Goal: Find contact information: Obtain details needed to contact an individual or organization

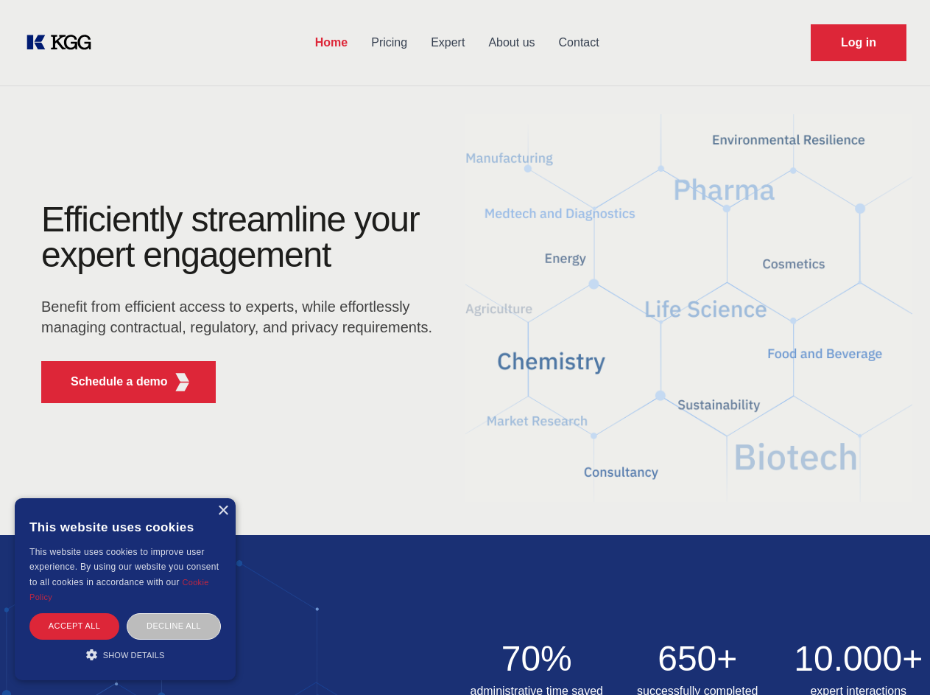
click at [465, 347] on div "Efficiently streamline your expert engagement Benefit from efficient access to …" at bounding box center [242, 308] width 448 height 213
click at [110, 382] on p "Schedule a demo" at bounding box center [119, 382] width 97 height 18
click at [222, 510] on div "× This website uses cookies This website uses cookies to improve user experienc…" at bounding box center [125, 589] width 221 height 182
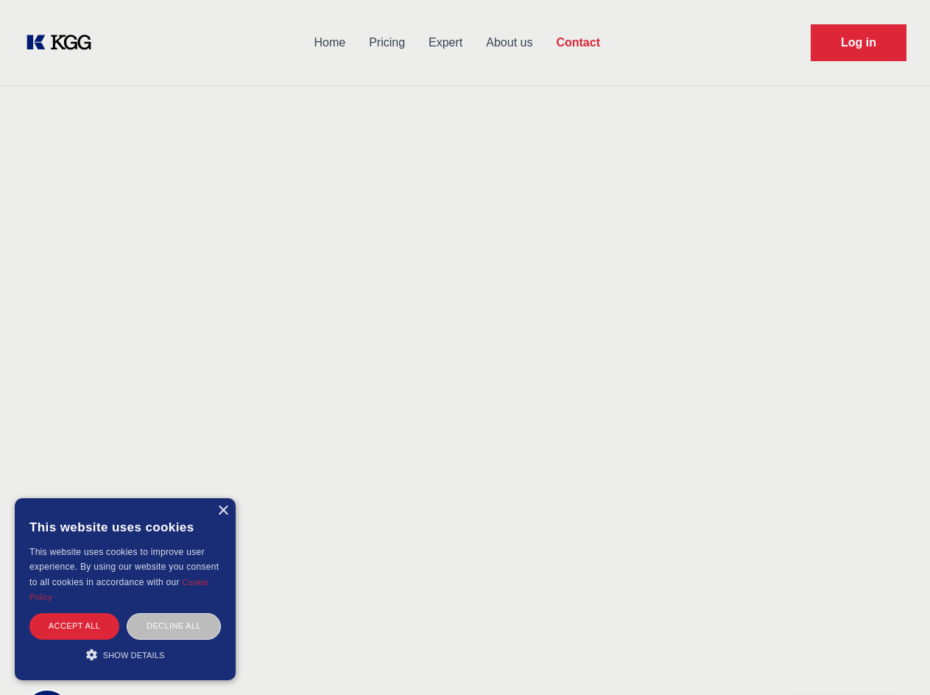
click at [74, 625] on div "Accept all" at bounding box center [74, 626] width 90 height 26
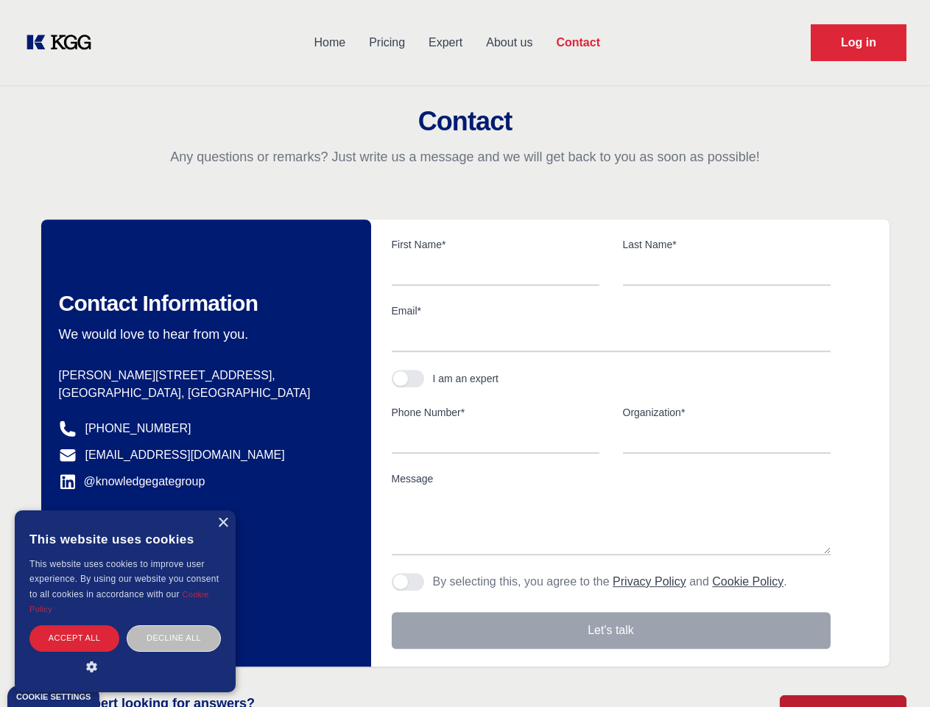
click at [174, 625] on div "Contact Information We would love to hear from you. Postal address [PERSON_NAME…" at bounding box center [206, 443] width 330 height 447
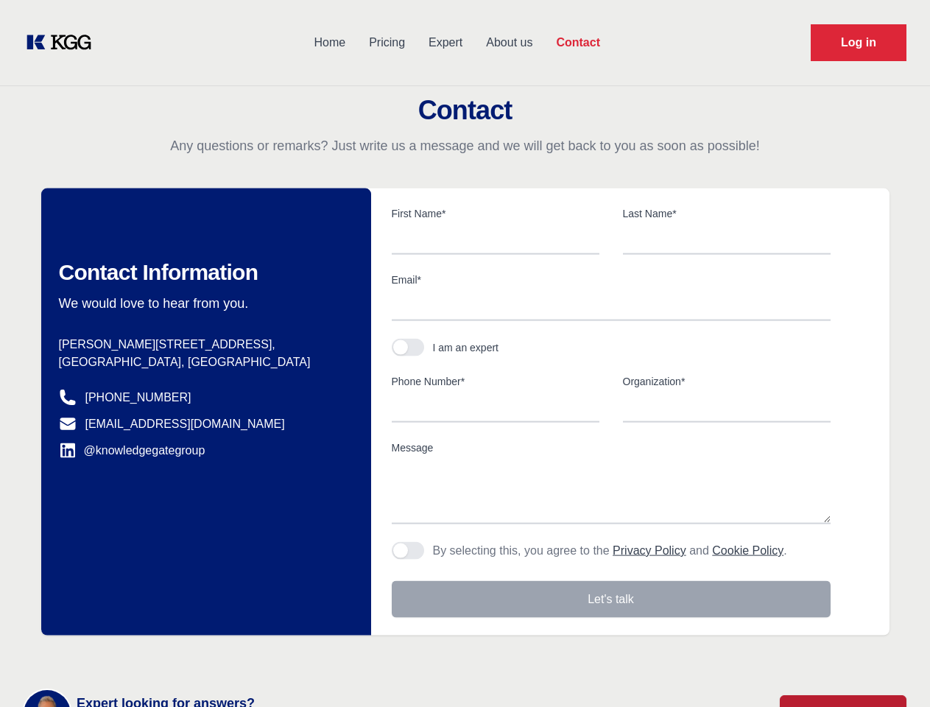
click at [125, 654] on main "Contact Any questions or remarks? Just write us a message and we will get back …" at bounding box center [465, 383] width 930 height 767
